Goal: Task Accomplishment & Management: Manage account settings

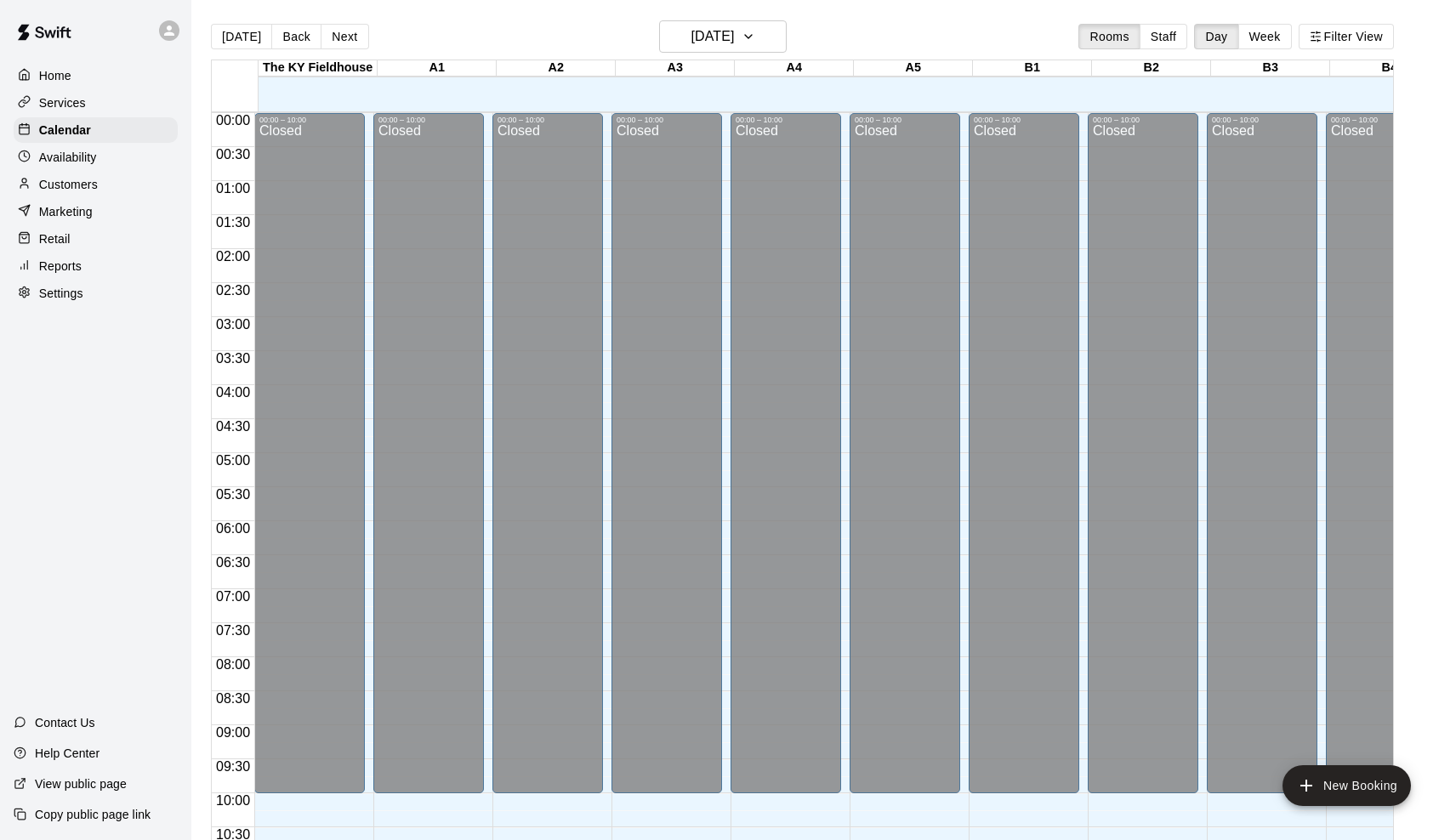
scroll to position [803, 0]
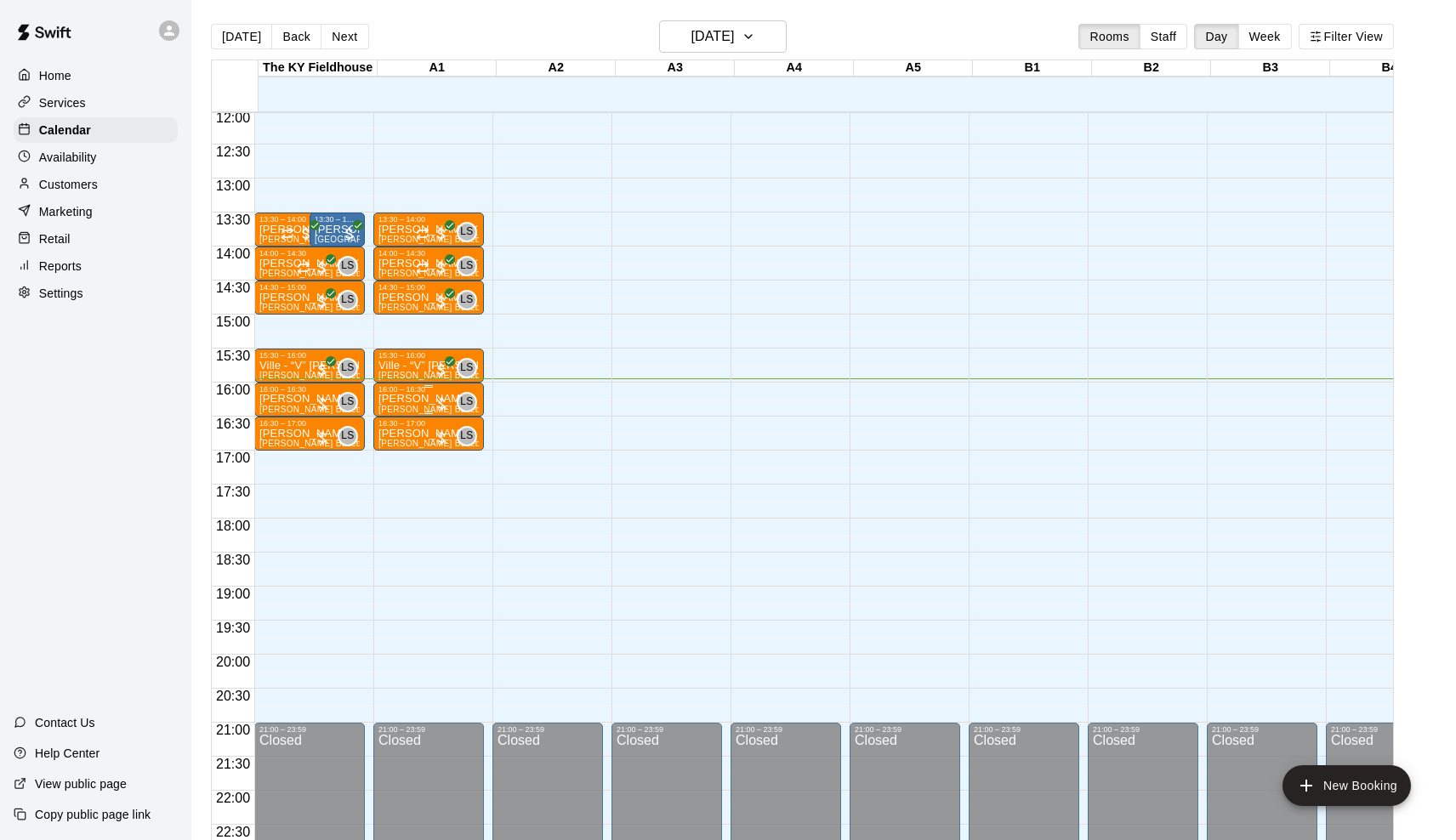
scroll to position [819, 0]
click at [444, 397] on div at bounding box center [441, 403] width 17 height 17
click at [455, 451] on img "edit" at bounding box center [453, 453] width 19 height 19
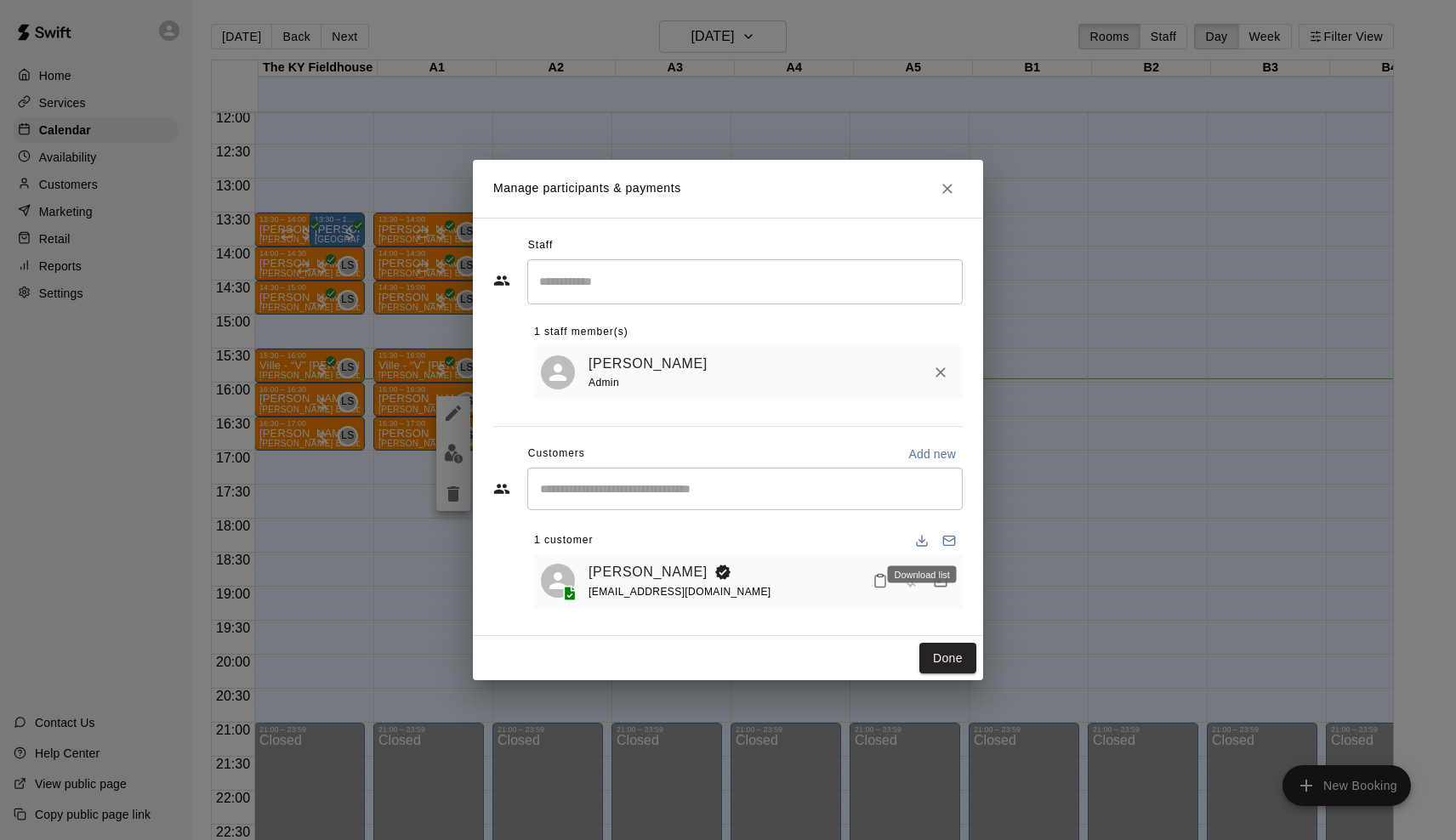
click at [943, 570] on div "Download list" at bounding box center [922, 575] width 69 height 17
click at [941, 580] on icon "Manage bookings & payment" at bounding box center [940, 581] width 17 height 17
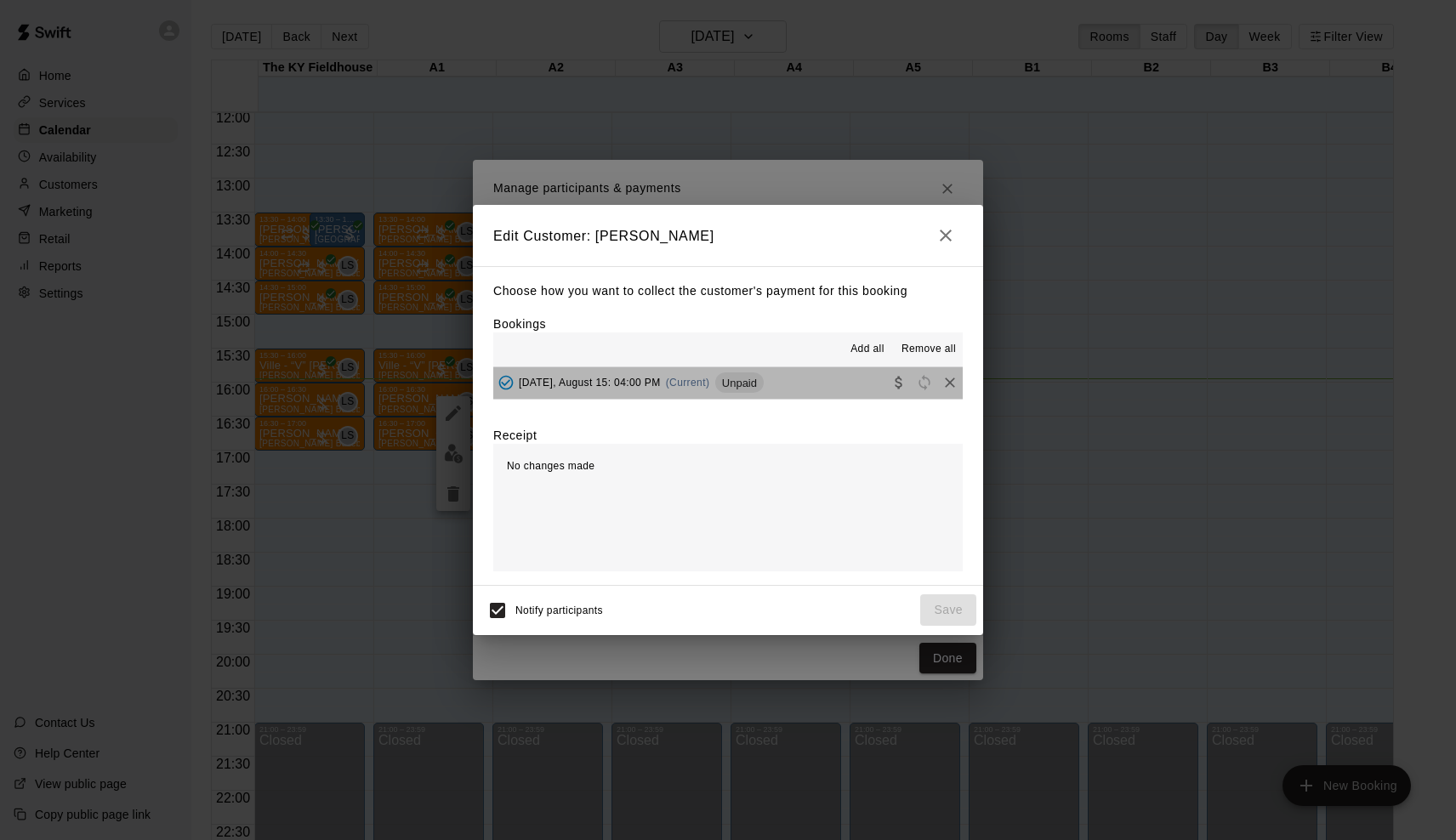
click at [726, 385] on span "Unpaid" at bounding box center [739, 383] width 49 height 13
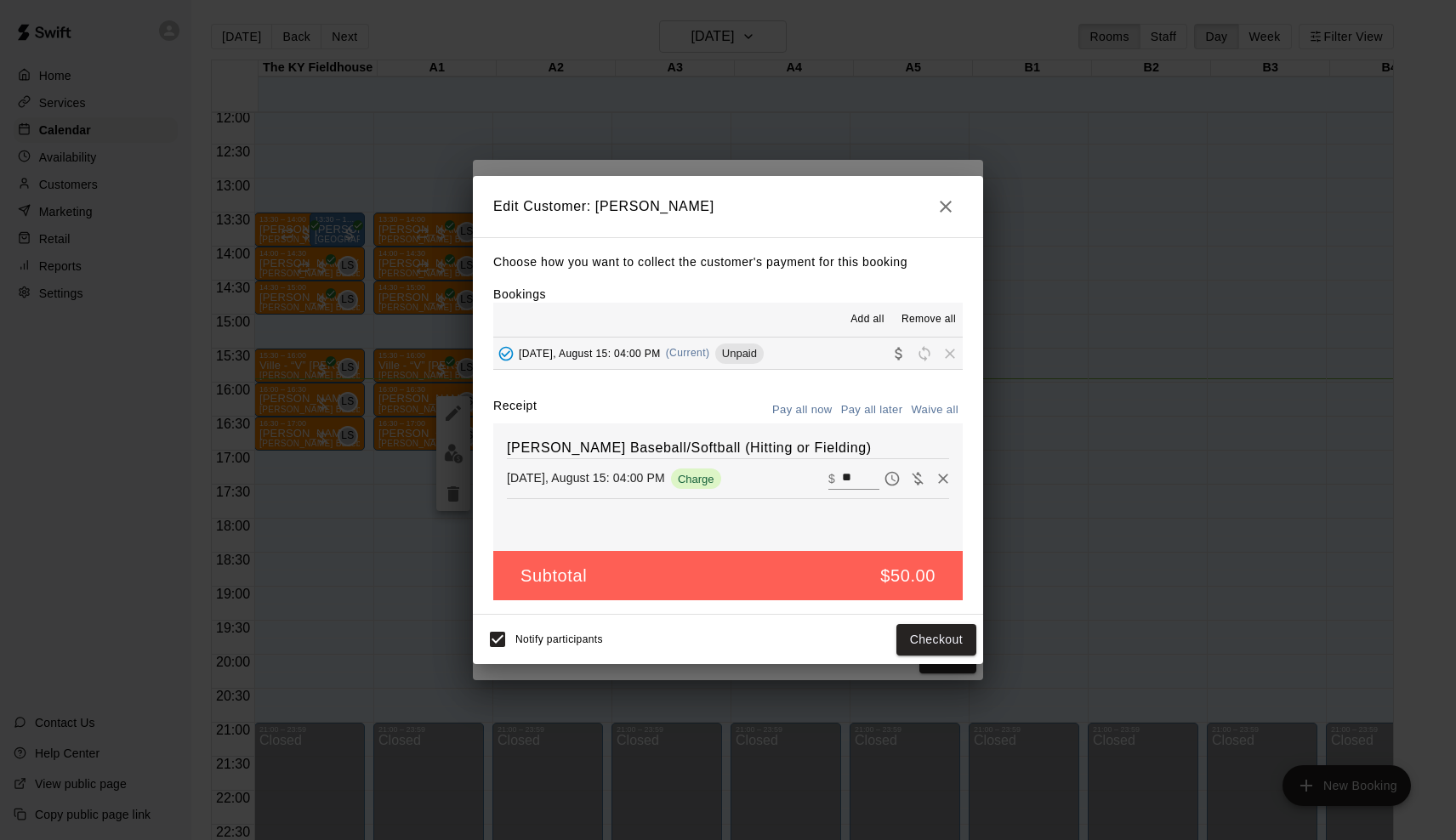
click at [953, 657] on div "Notify participants Checkout" at bounding box center [728, 639] width 510 height 49
click at [953, 641] on button "Checkout" at bounding box center [937, 640] width 80 height 31
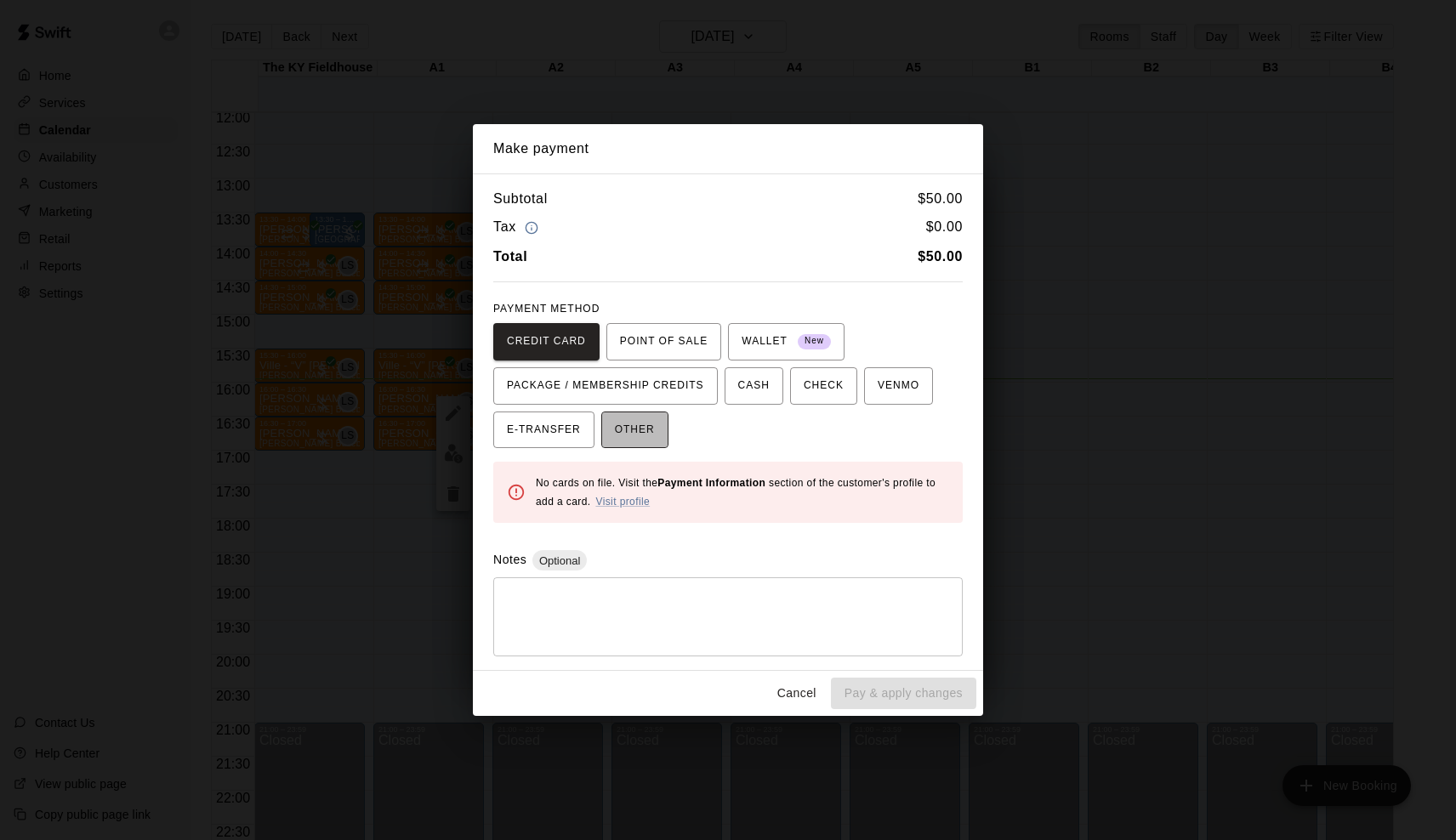
click at [625, 435] on span "OTHER" at bounding box center [635, 430] width 40 height 27
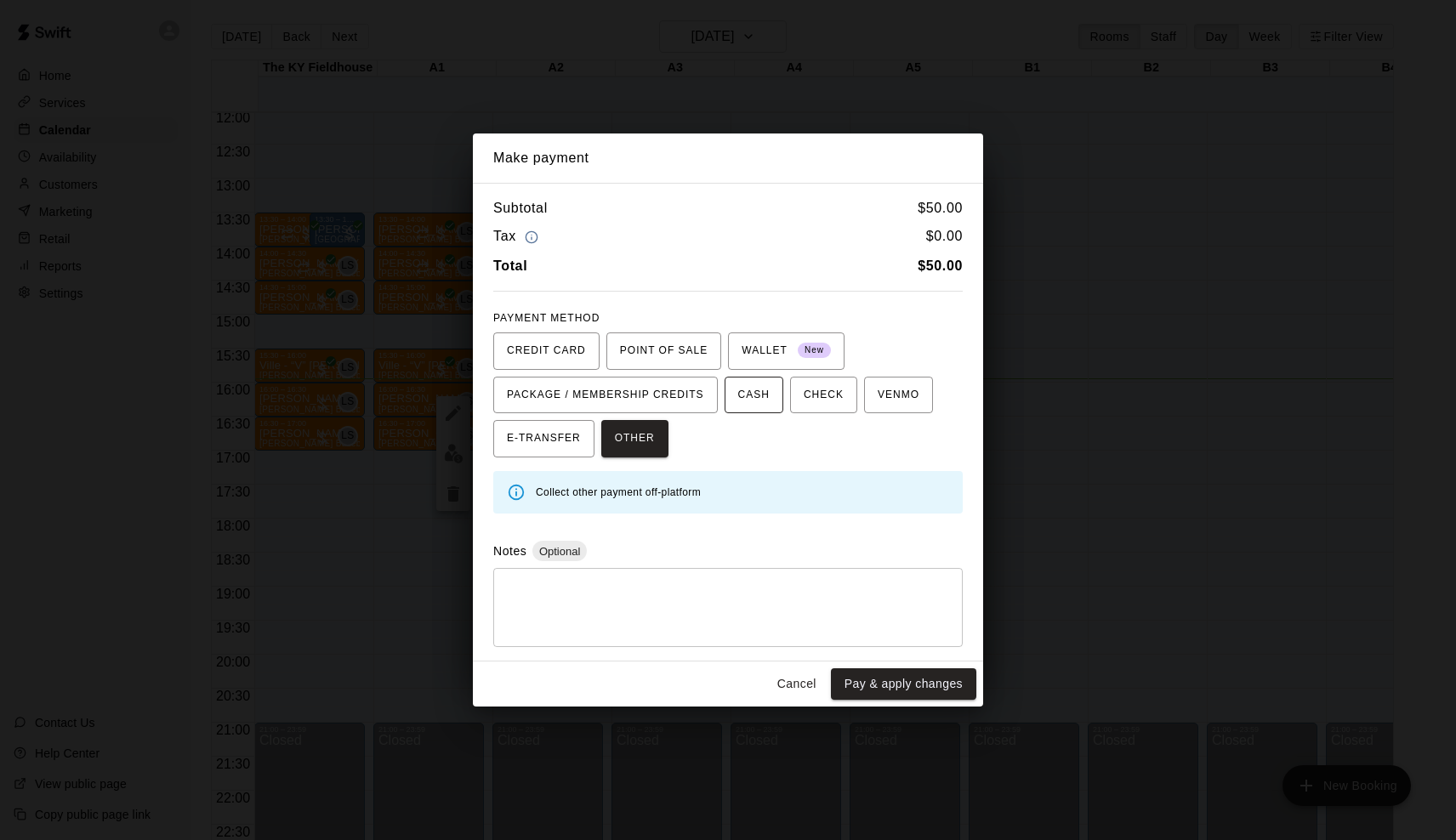
click at [767, 399] on span "CASH" at bounding box center [754, 395] width 31 height 27
click at [879, 674] on button "Pay & apply changes" at bounding box center [903, 685] width 146 height 31
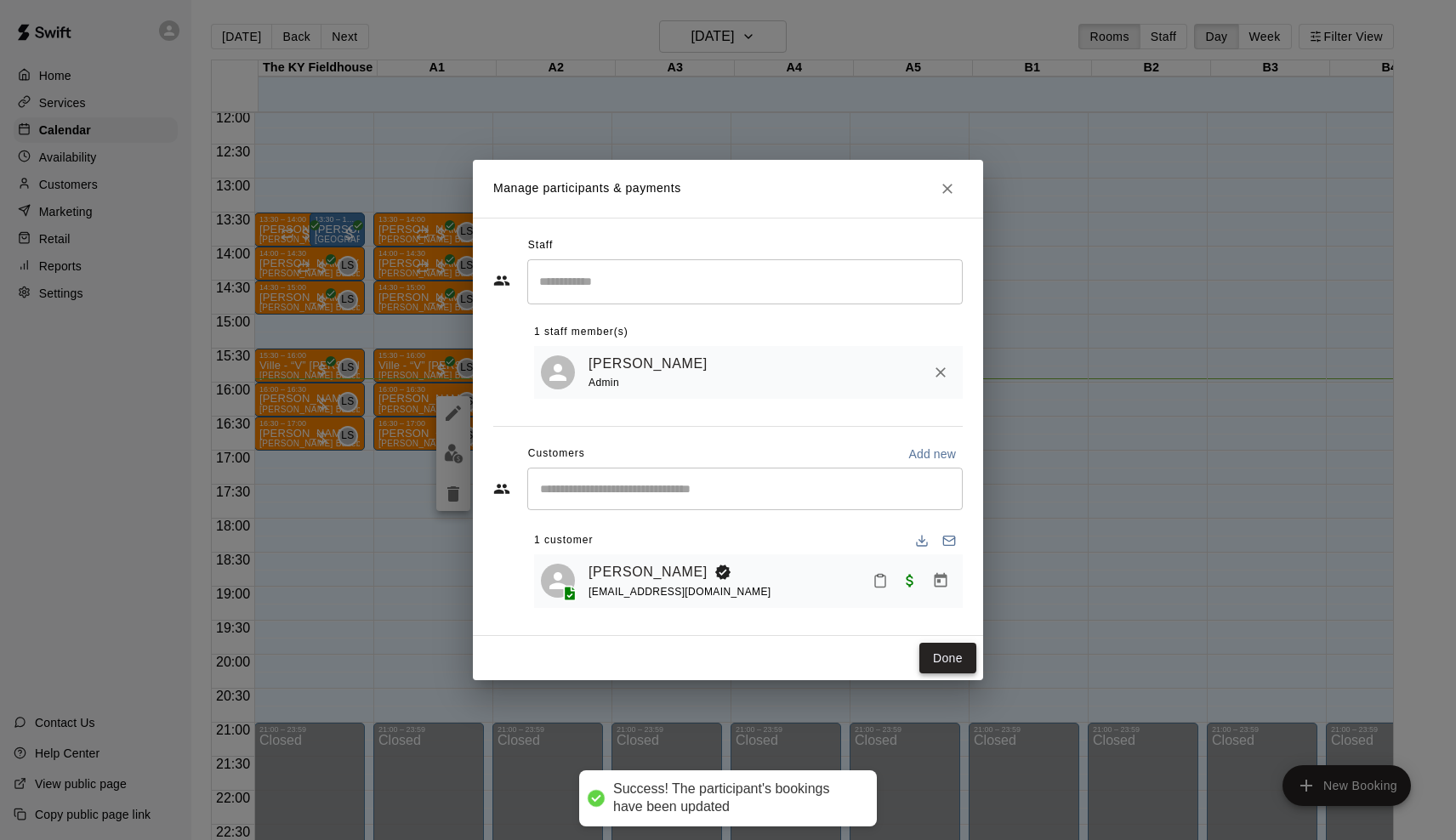
click at [954, 664] on button "Done" at bounding box center [947, 658] width 57 height 31
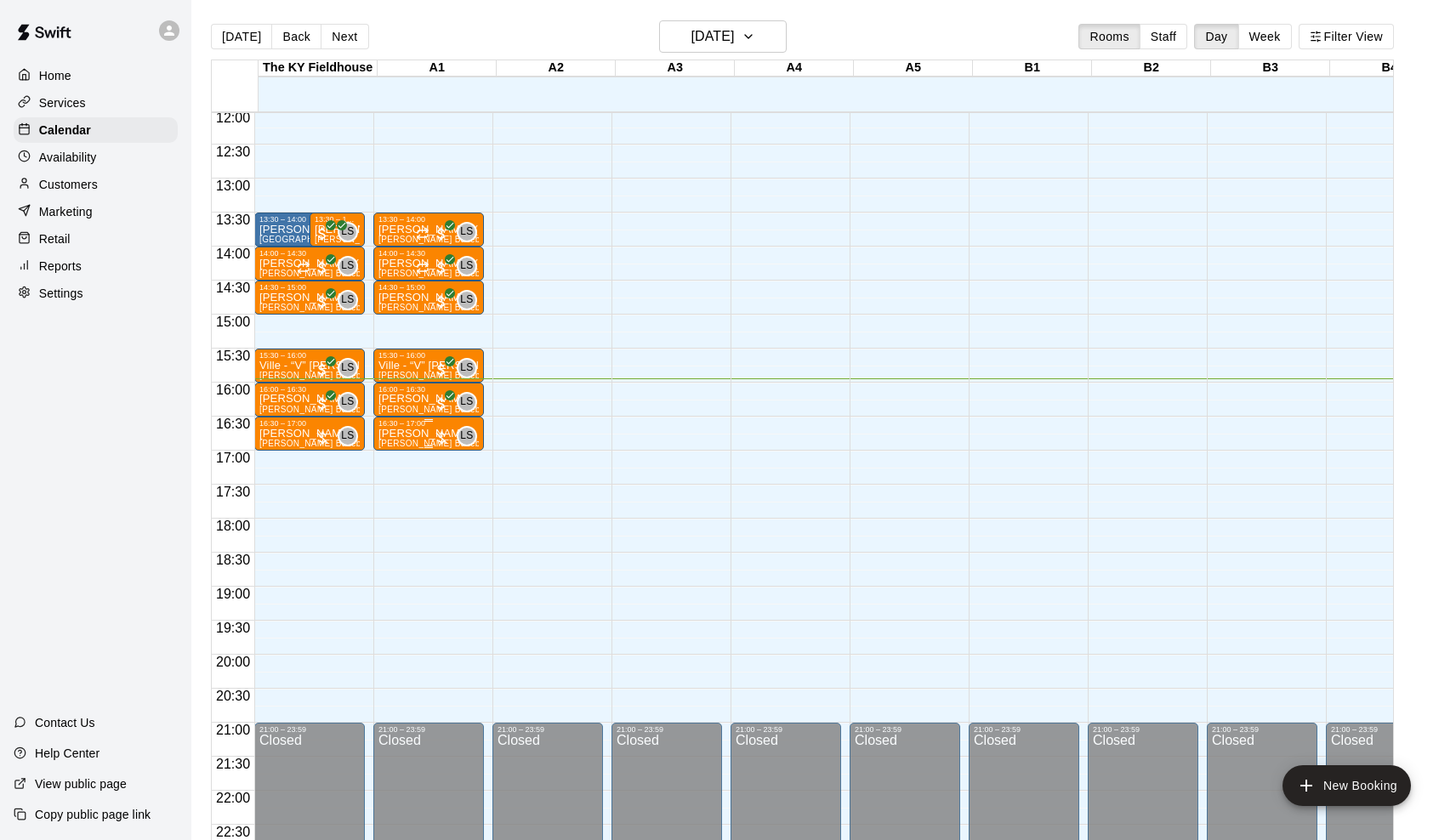
click at [445, 431] on div at bounding box center [441, 437] width 17 height 17
click at [453, 476] on button "edit" at bounding box center [453, 488] width 34 height 33
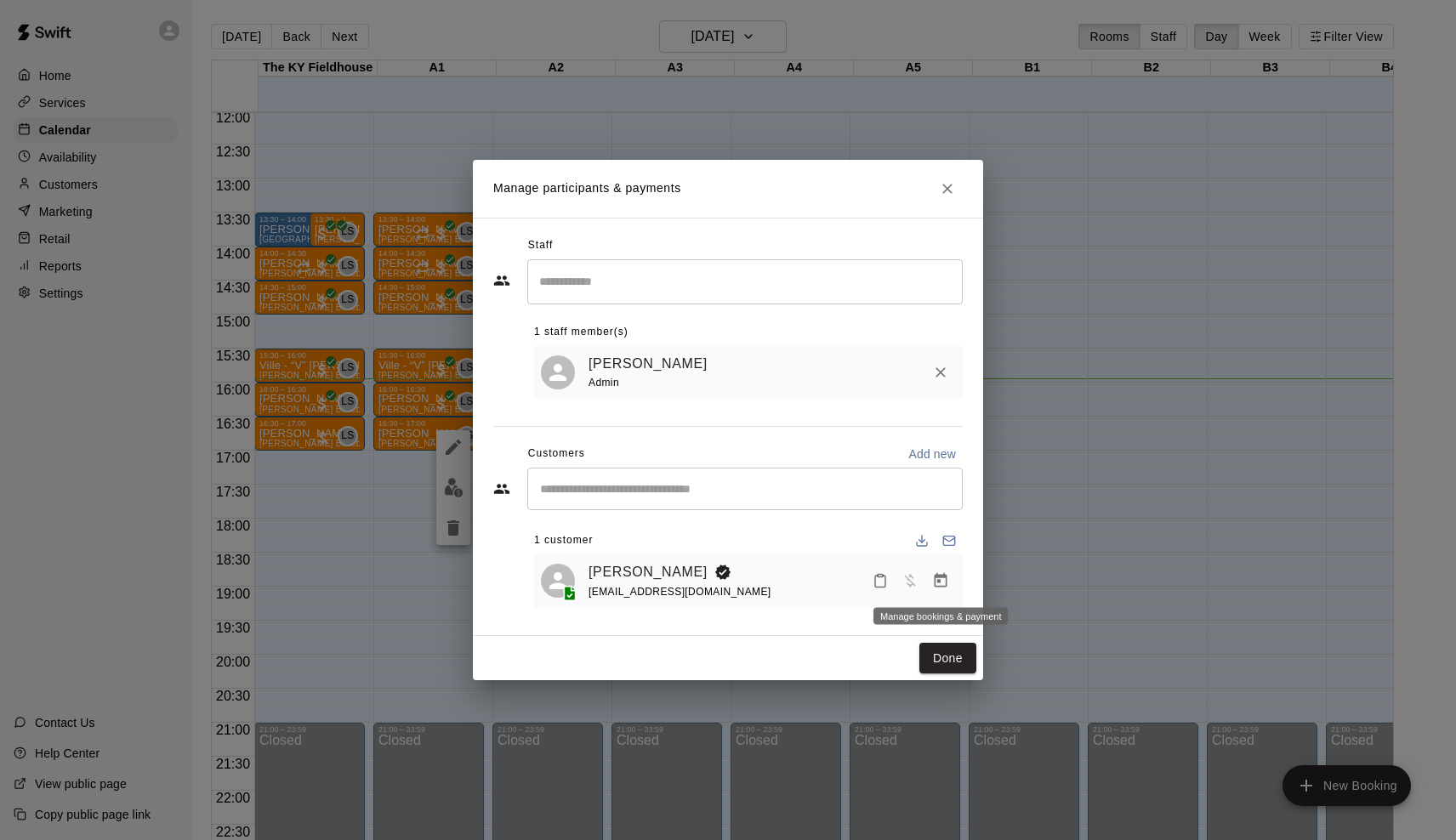
click at [950, 581] on button "Manage bookings & payment" at bounding box center [940, 581] width 31 height 31
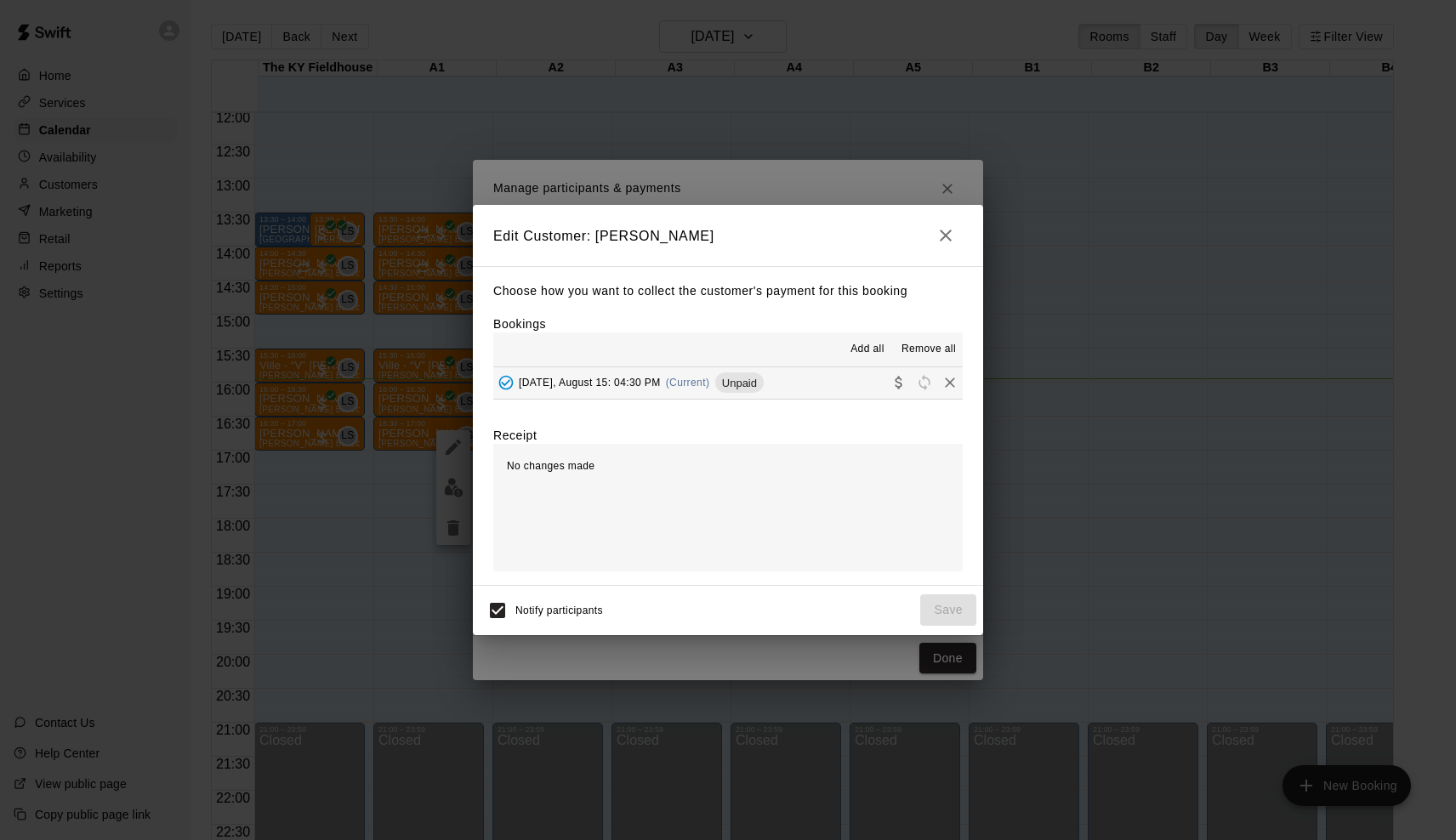
click at [711, 394] on div "Friday, August 15: 04:30 PM (Current) Unpaid" at bounding box center [628, 382] width 271 height 25
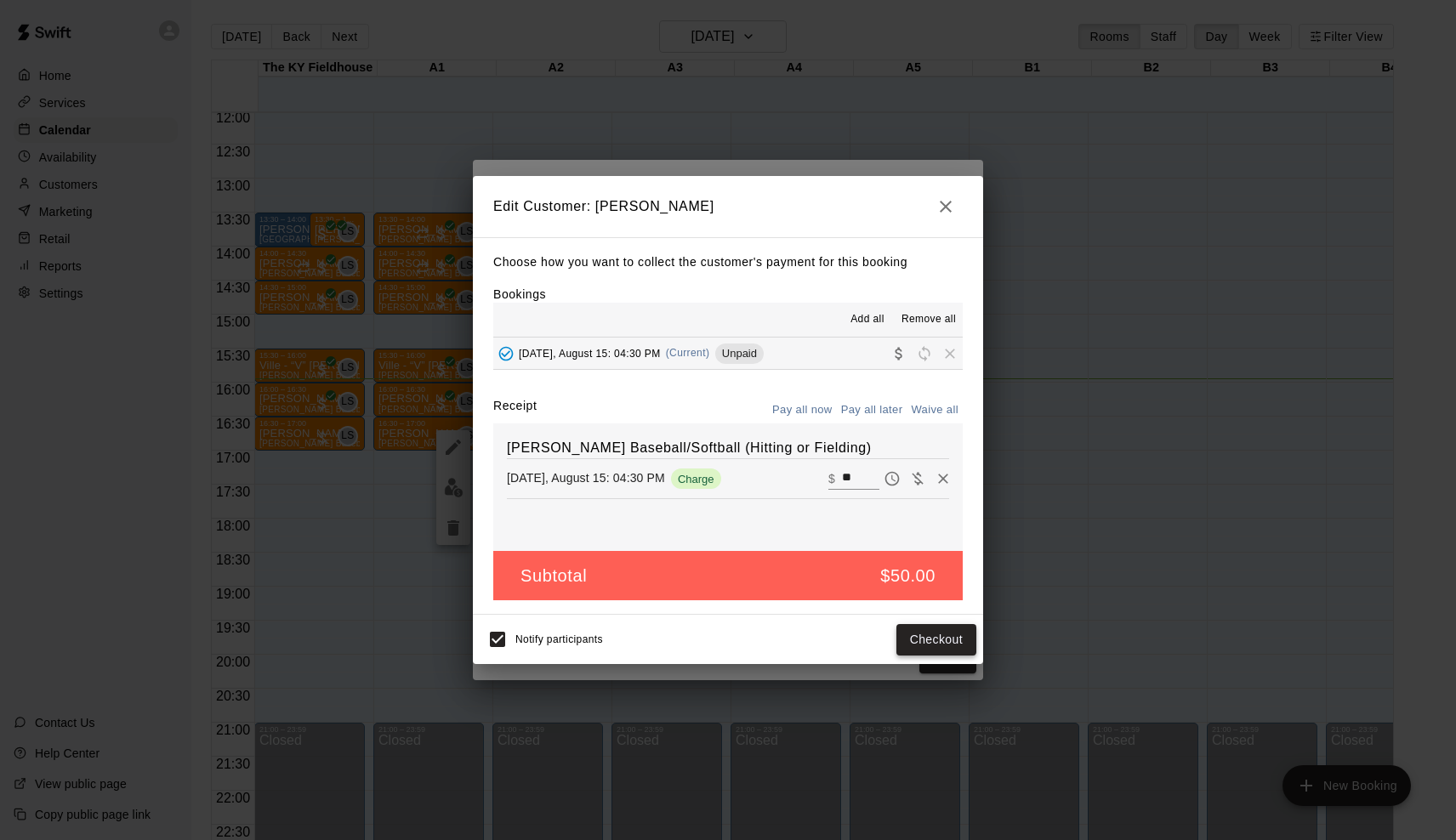
click at [970, 645] on button "Checkout" at bounding box center [937, 640] width 80 height 31
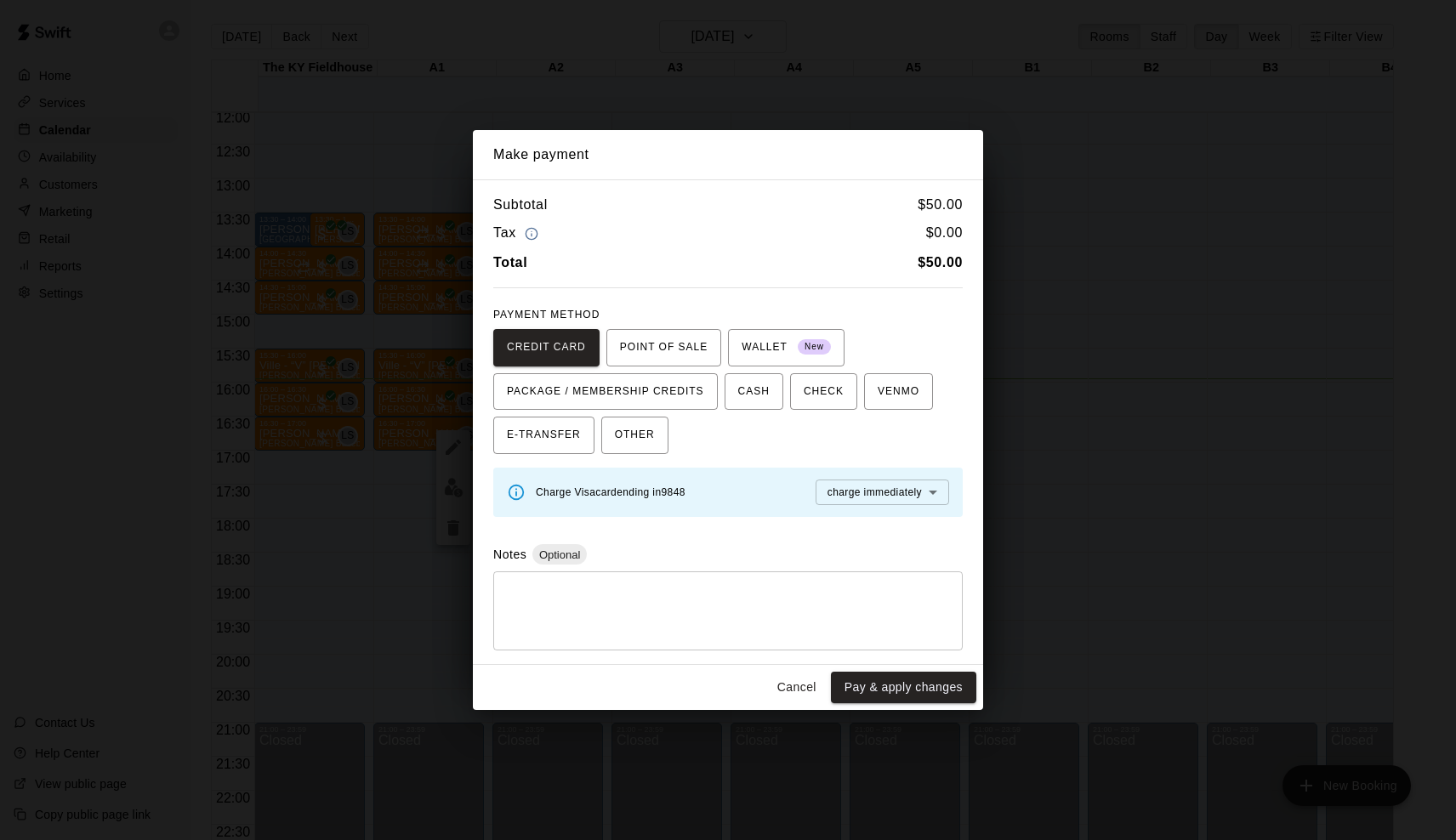
click at [1133, 540] on div "Make payment Subtotal $ 50.00 Tax $ 0.00 Total $ 50.00 PAYMENT METHOD CREDIT CA…" at bounding box center [728, 420] width 1456 height 840
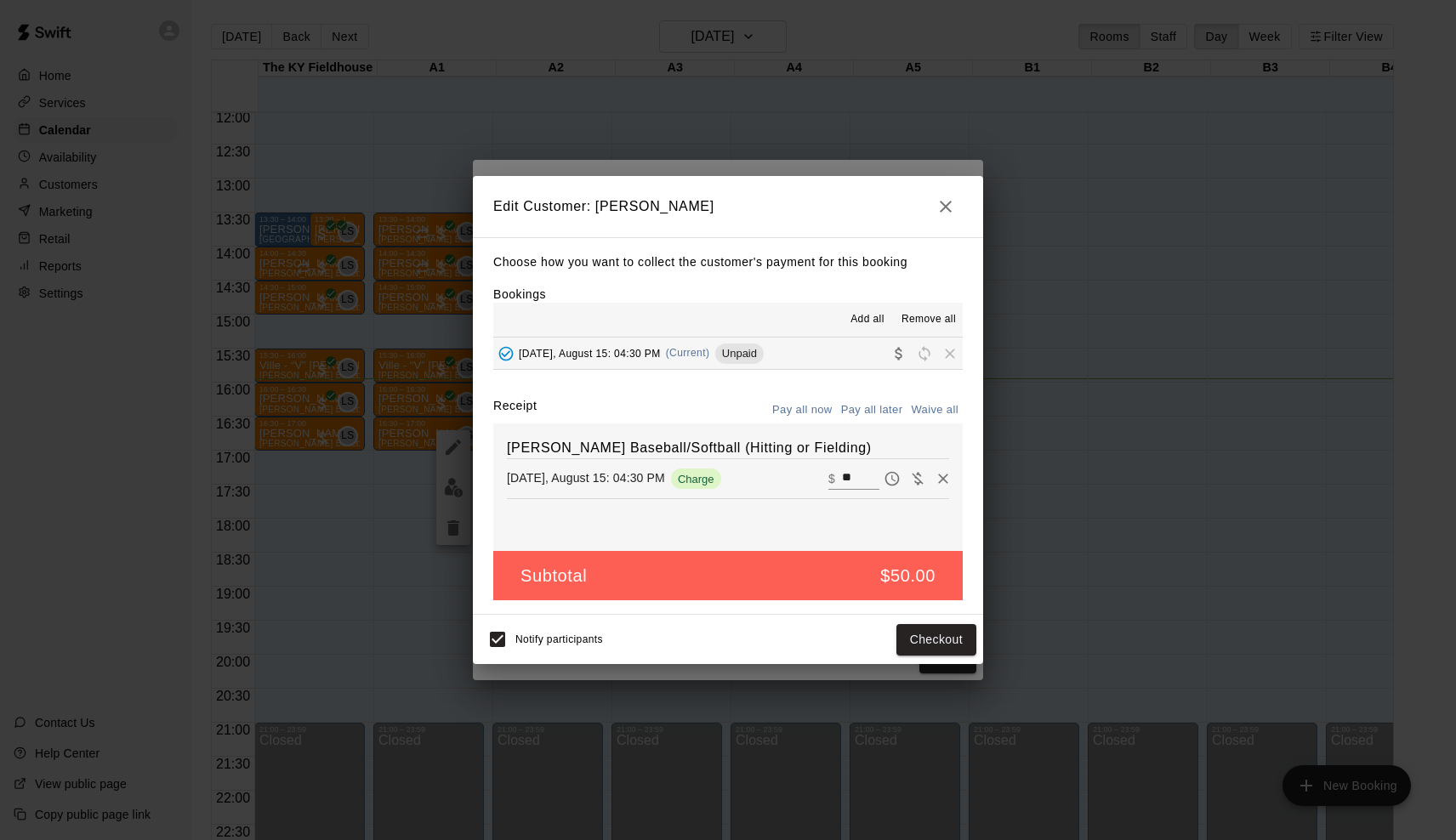
click at [1084, 534] on div "Edit Customer: Shawn Frey Choose how you want to collect the customer's payment…" at bounding box center [728, 420] width 1456 height 840
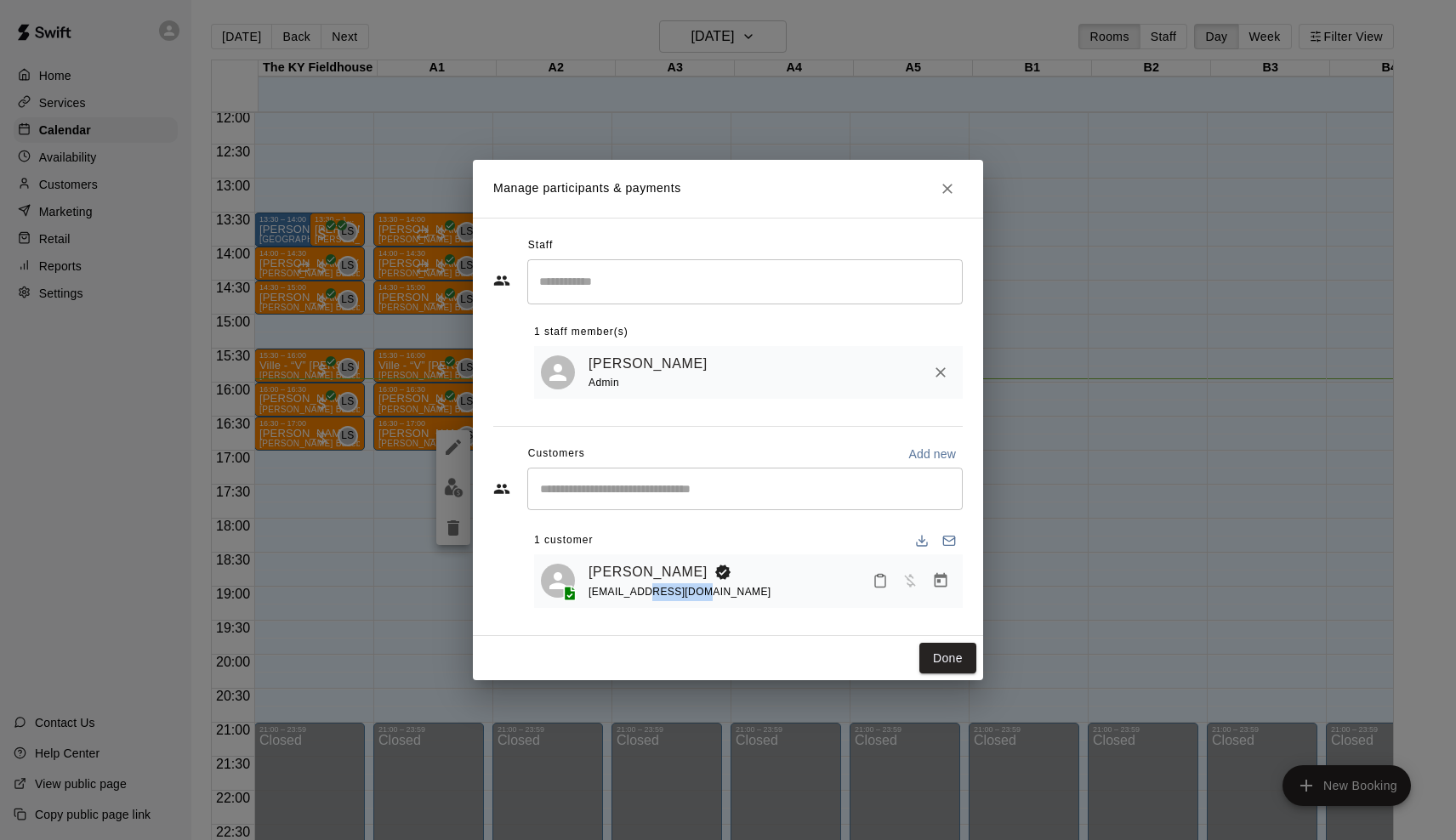
click at [1084, 534] on div "Manage participants & payments Staff ​ 1 staff member(s) Leo Seminati Admin Cus…" at bounding box center [728, 420] width 1456 height 840
